Goal: Find specific page/section: Find specific page/section

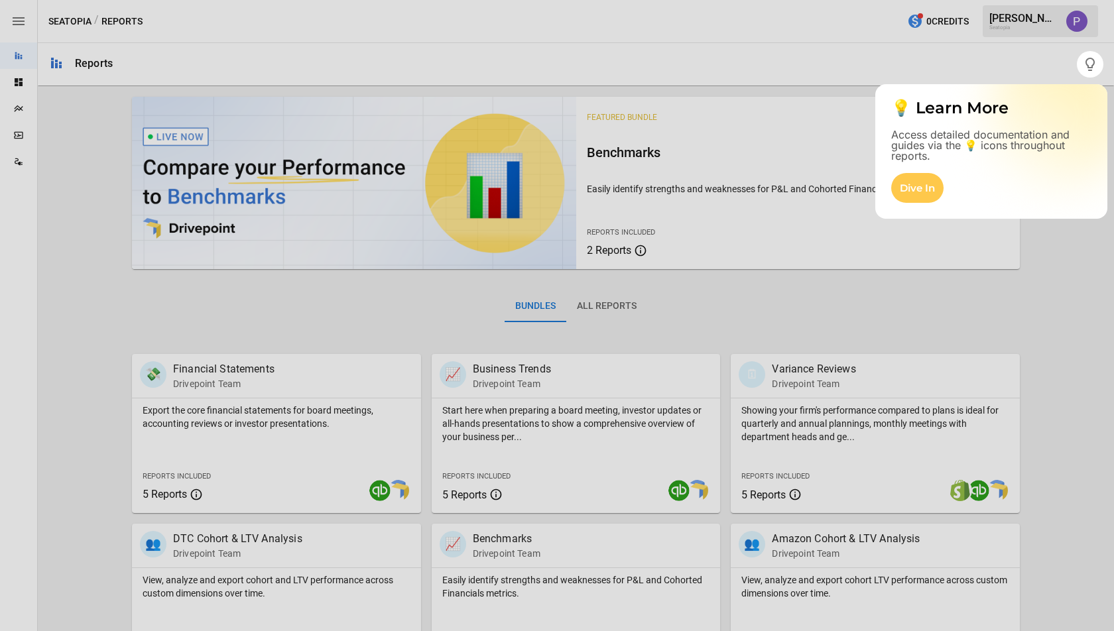
click at [22, 24] on div at bounding box center [557, 25] width 1114 height 51
click at [48, 25] on div at bounding box center [557, 25] width 1114 height 51
click at [912, 193] on div "Dive In" at bounding box center [917, 188] width 52 height 30
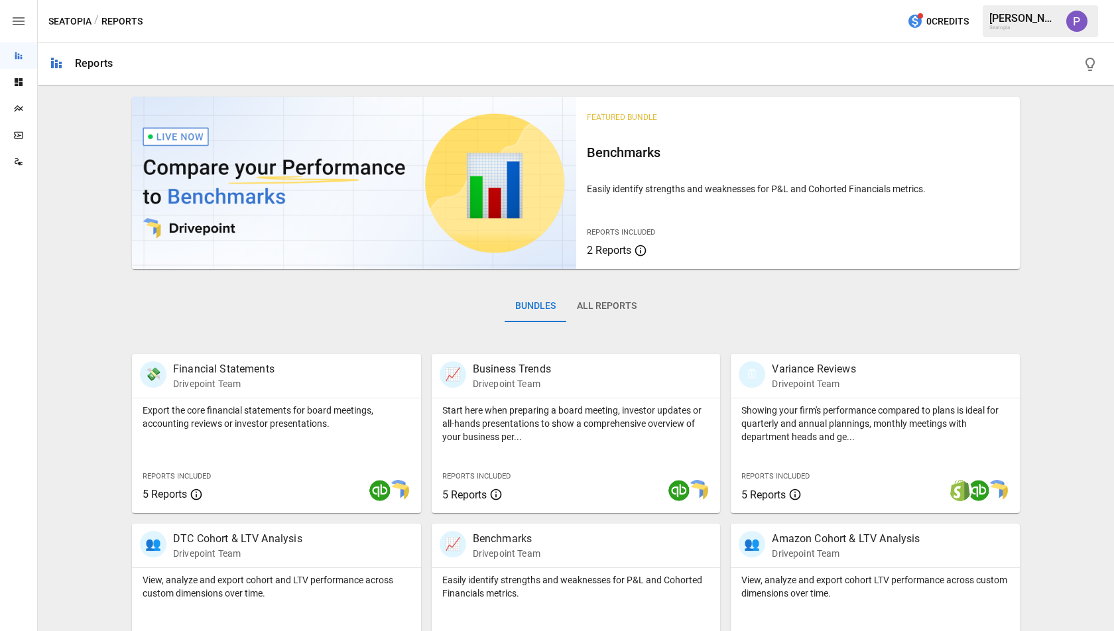
click at [27, 27] on button "button" at bounding box center [18, 21] width 37 height 42
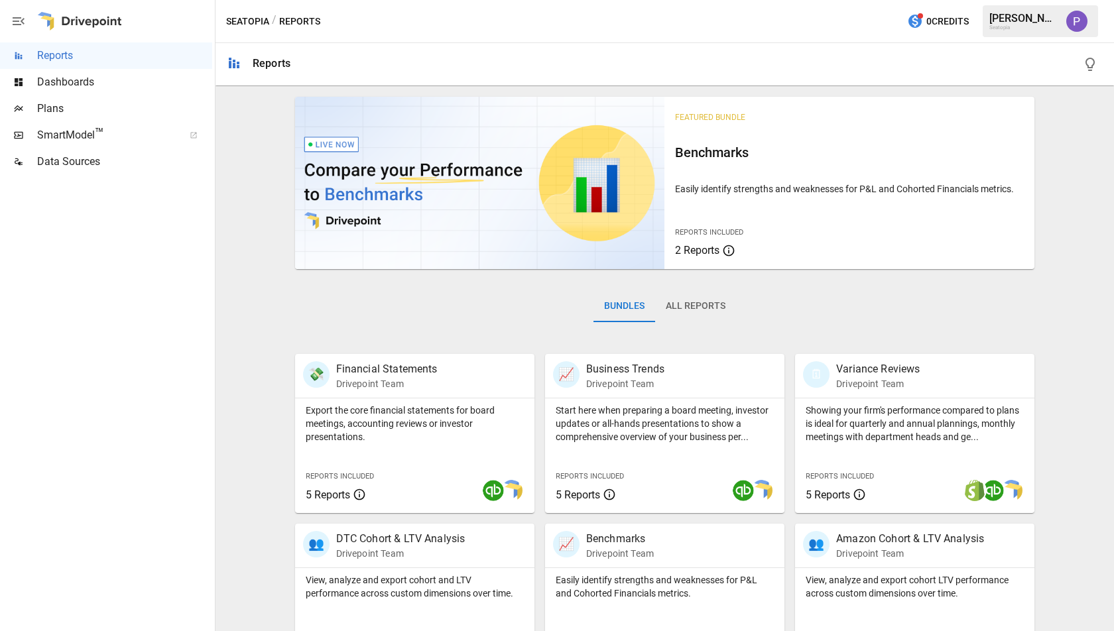
click at [70, 110] on span "Plans" at bounding box center [124, 109] width 175 height 16
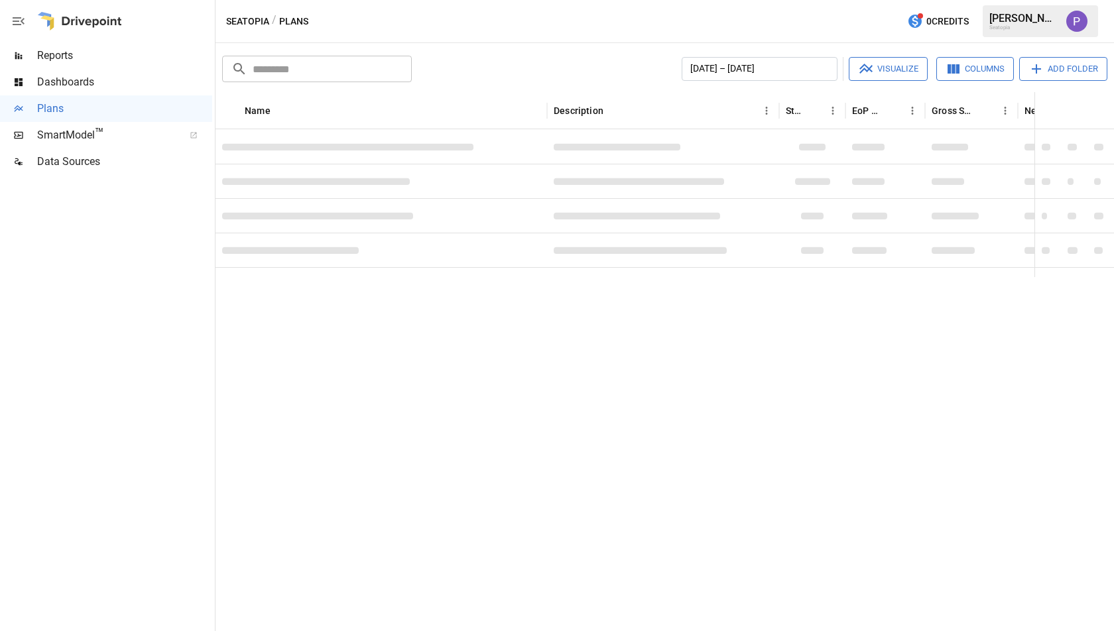
click at [23, 19] on icon "button" at bounding box center [19, 21] width 16 height 16
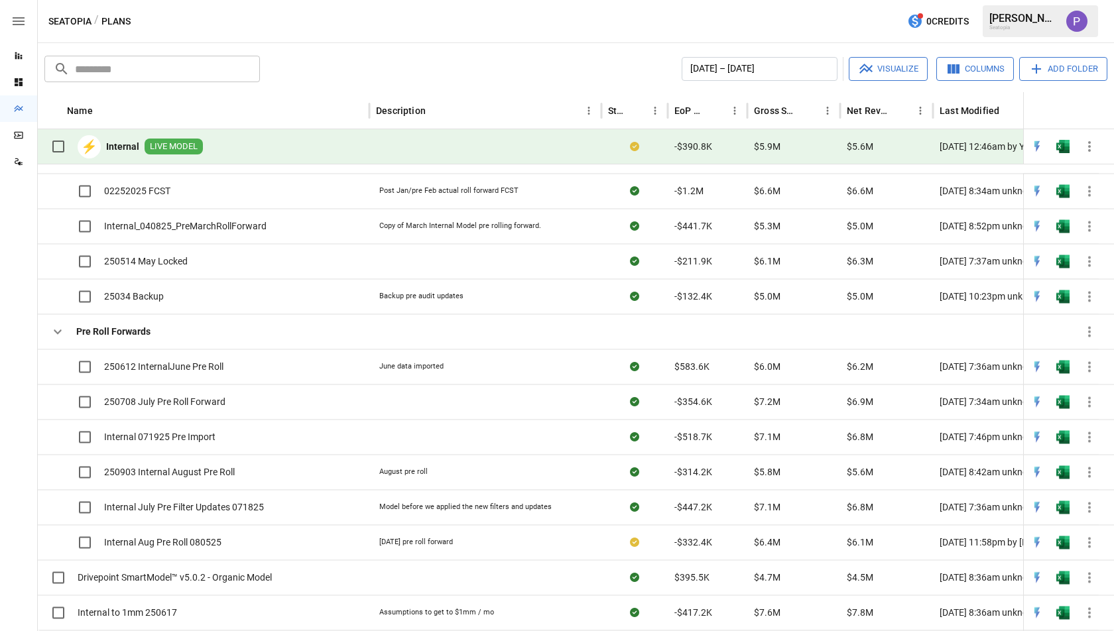
scroll to position [722, 0]
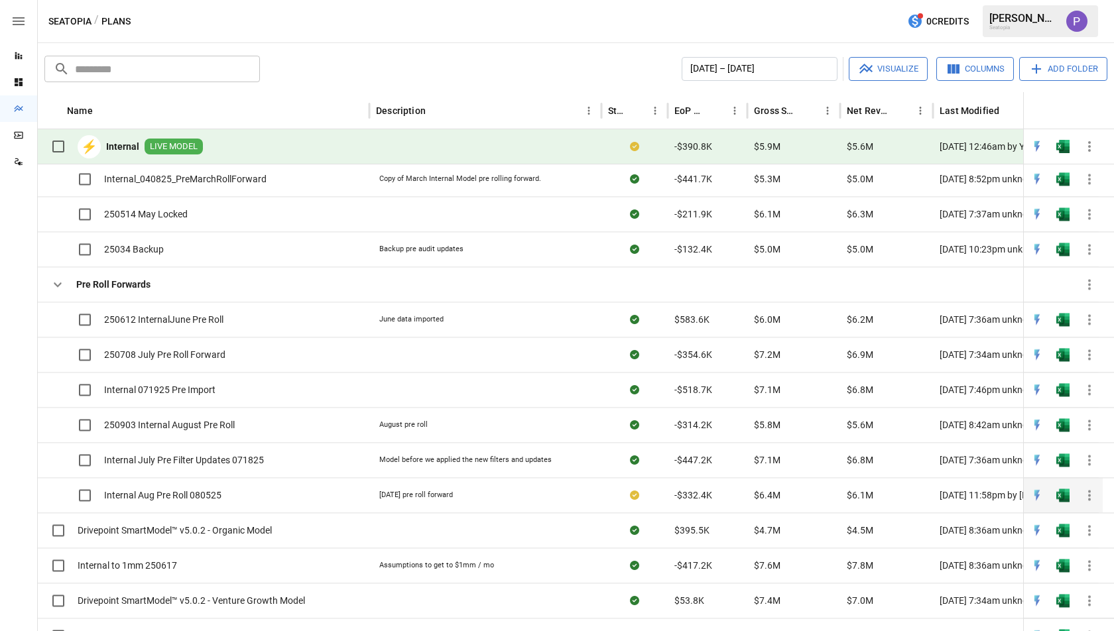
click at [135, 490] on span "Internal Aug Pre Roll 080525" at bounding box center [162, 495] width 117 height 13
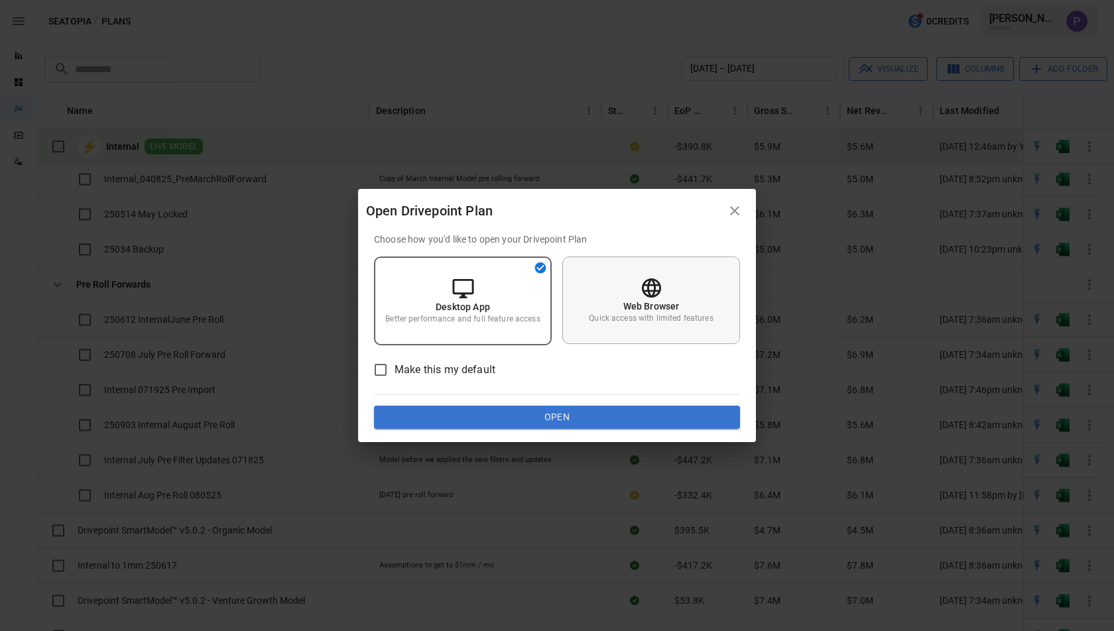
click at [587, 289] on div "Web Browser Quick access with limited features" at bounding box center [651, 301] width 178 height 88
click at [571, 406] on button "Open" at bounding box center [557, 418] width 366 height 24
